Goal: Navigation & Orientation: Go to known website

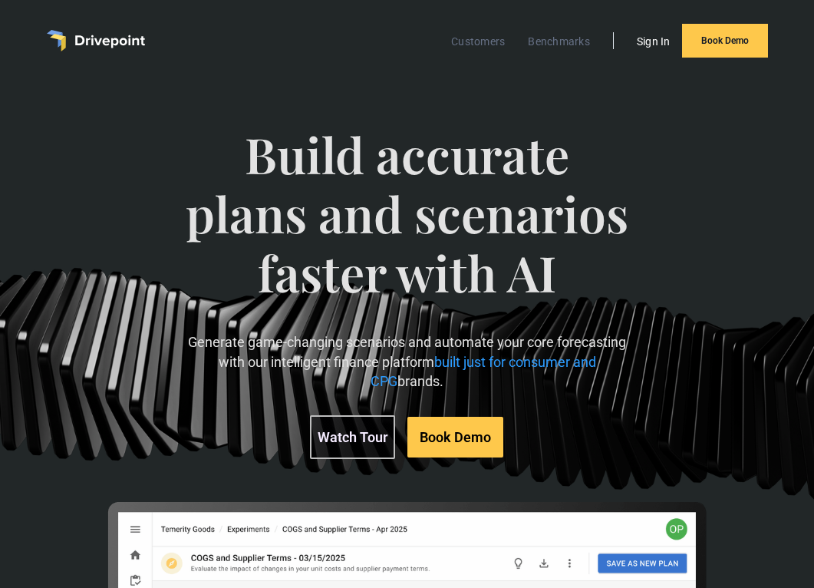
click at [664, 41] on link "Sign In" at bounding box center [653, 41] width 49 height 20
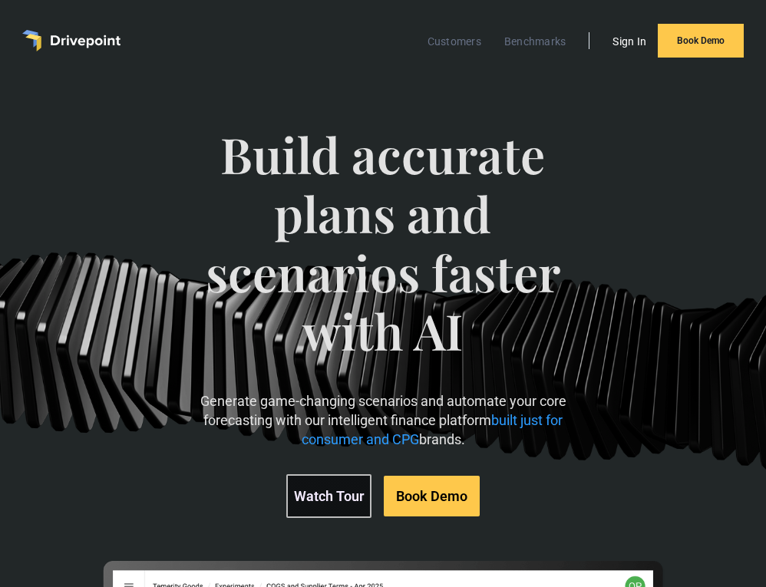
click at [619, 31] on link "Sign In" at bounding box center [629, 41] width 49 height 20
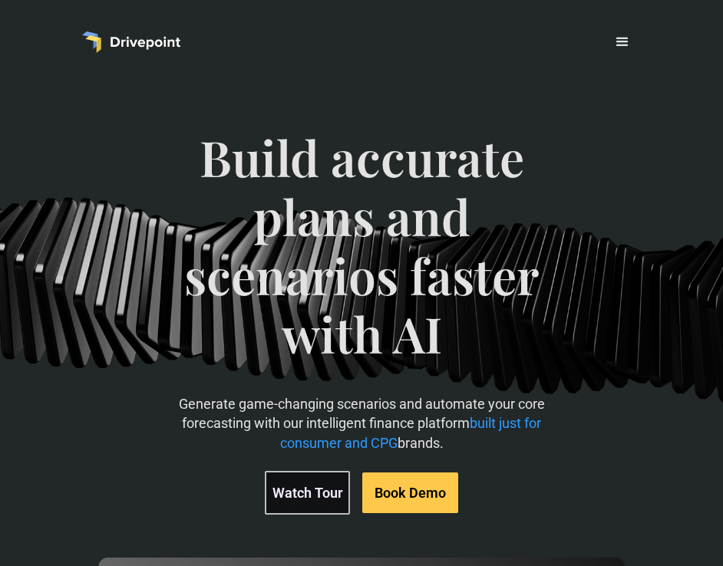
click at [628, 45] on div "menu" at bounding box center [622, 42] width 18 height 18
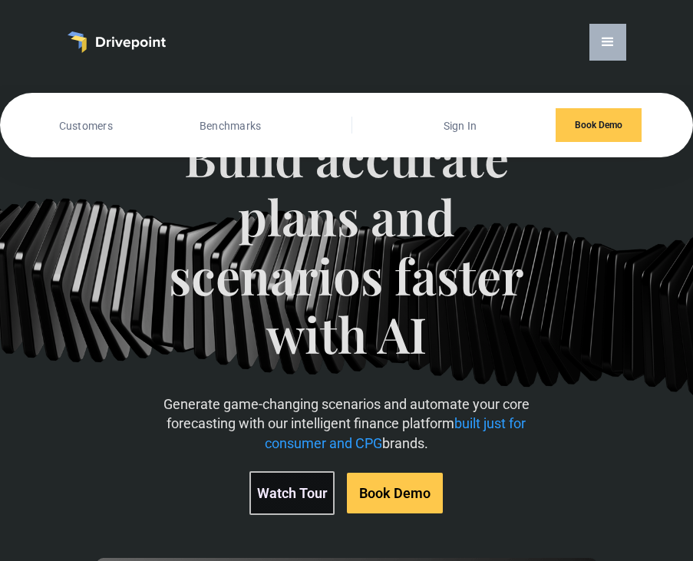
click at [613, 33] on div "menu" at bounding box center [607, 42] width 18 height 18
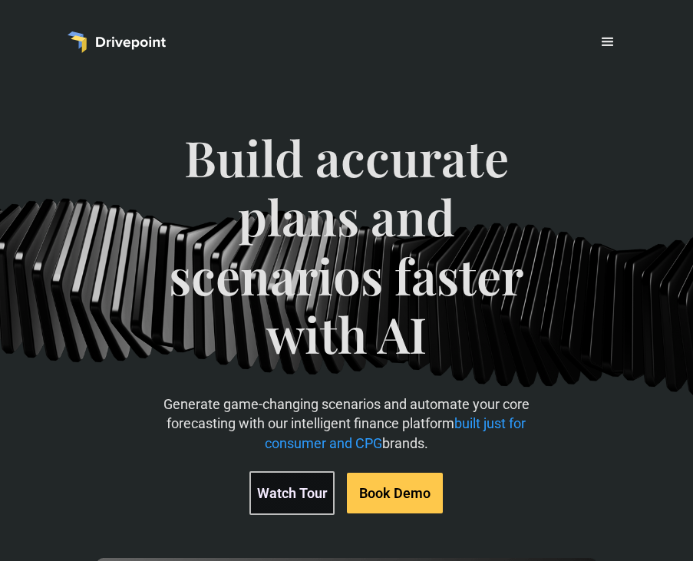
click at [613, 33] on div "menu" at bounding box center [607, 42] width 18 height 18
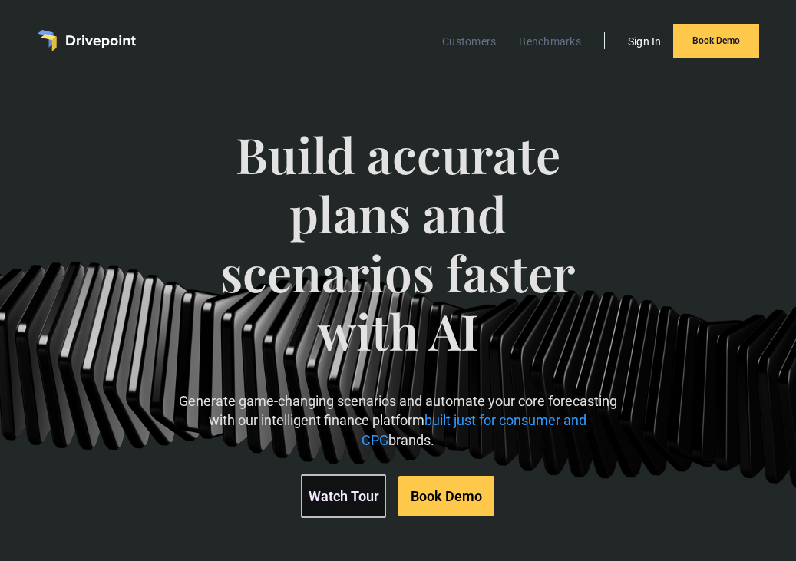
click at [634, 44] on link "Sign In" at bounding box center [644, 41] width 49 height 20
